Goal: Book appointment/travel/reservation

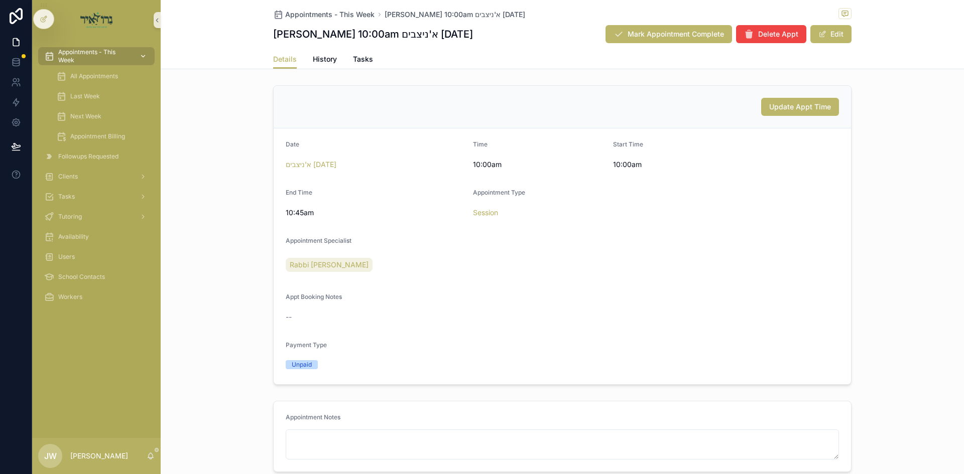
click at [103, 57] on span "Appointments - This Week" at bounding box center [94, 56] width 73 height 16
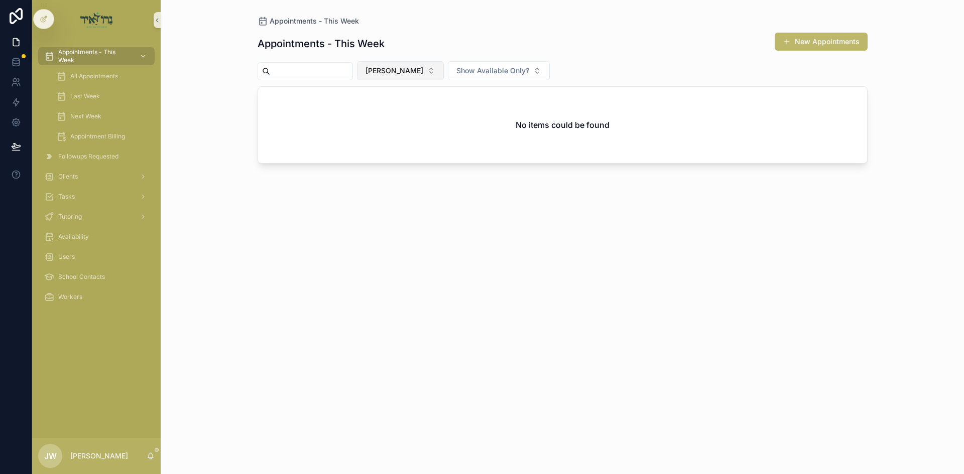
click at [413, 67] on span "[PERSON_NAME]" at bounding box center [394, 71] width 58 height 10
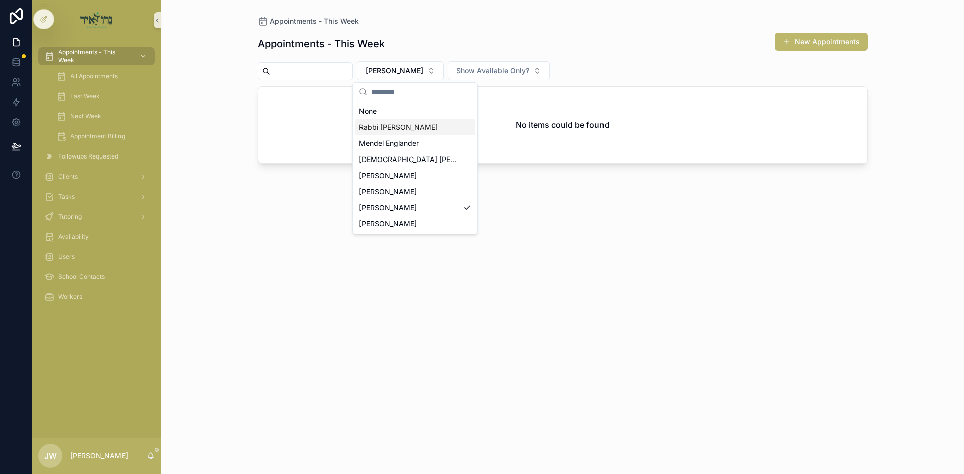
click at [417, 134] on div "Rabbi [PERSON_NAME]" at bounding box center [415, 127] width 120 height 16
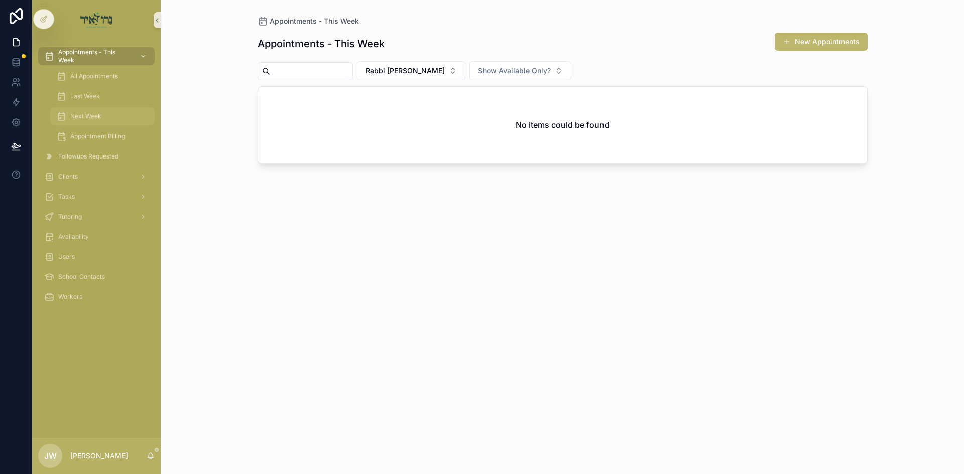
click at [114, 110] on div "Next Week" at bounding box center [102, 116] width 92 height 16
click at [413, 68] on span "[PERSON_NAME]" at bounding box center [394, 71] width 58 height 10
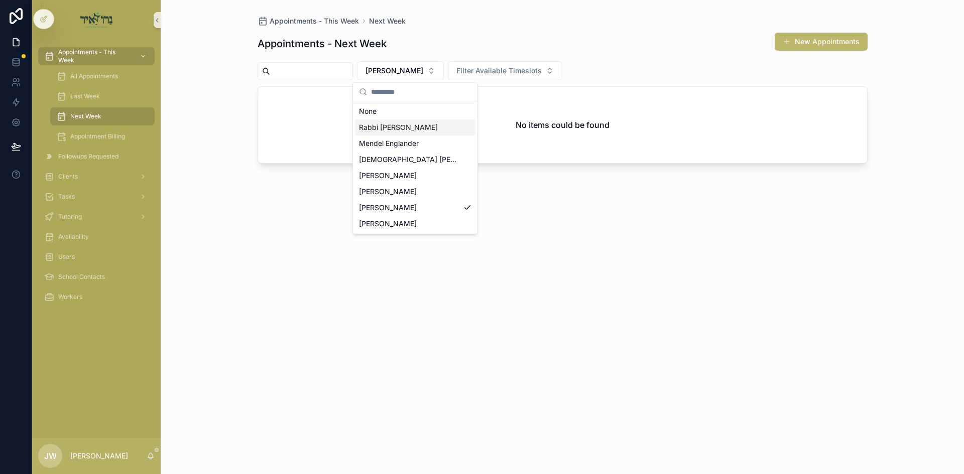
click at [411, 129] on span "Rabbi [PERSON_NAME]" at bounding box center [398, 127] width 79 height 10
